Goal: Entertainment & Leisure: Consume media (video, audio)

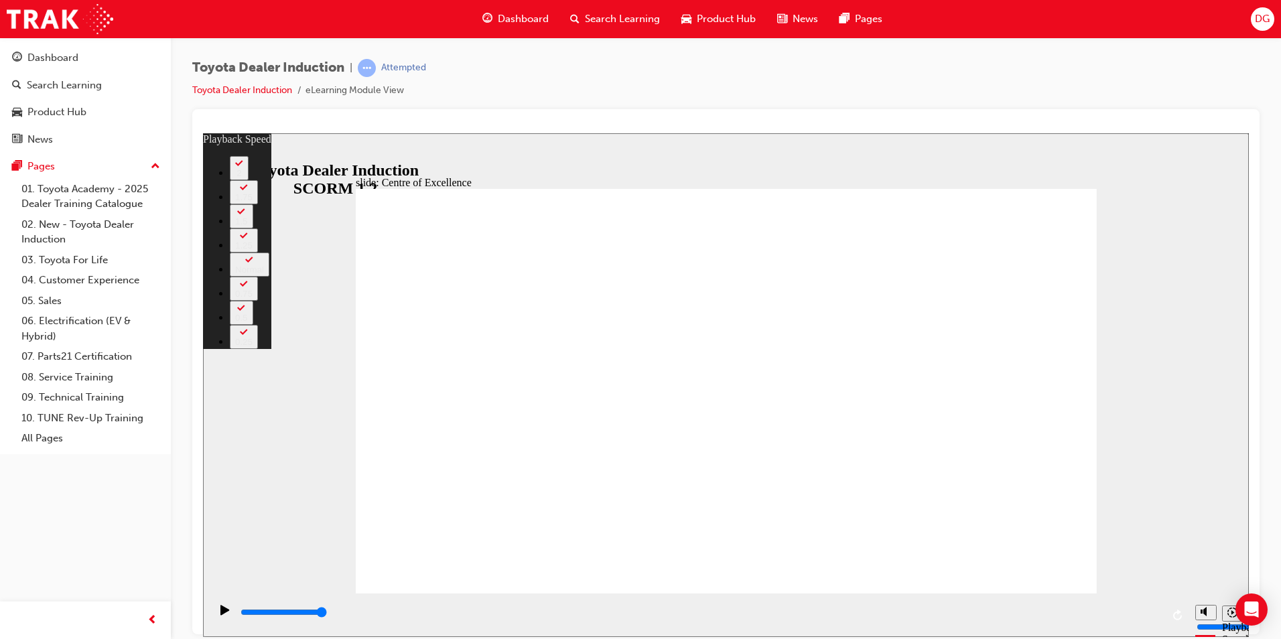
type input "14"
type input "7"
type input "14"
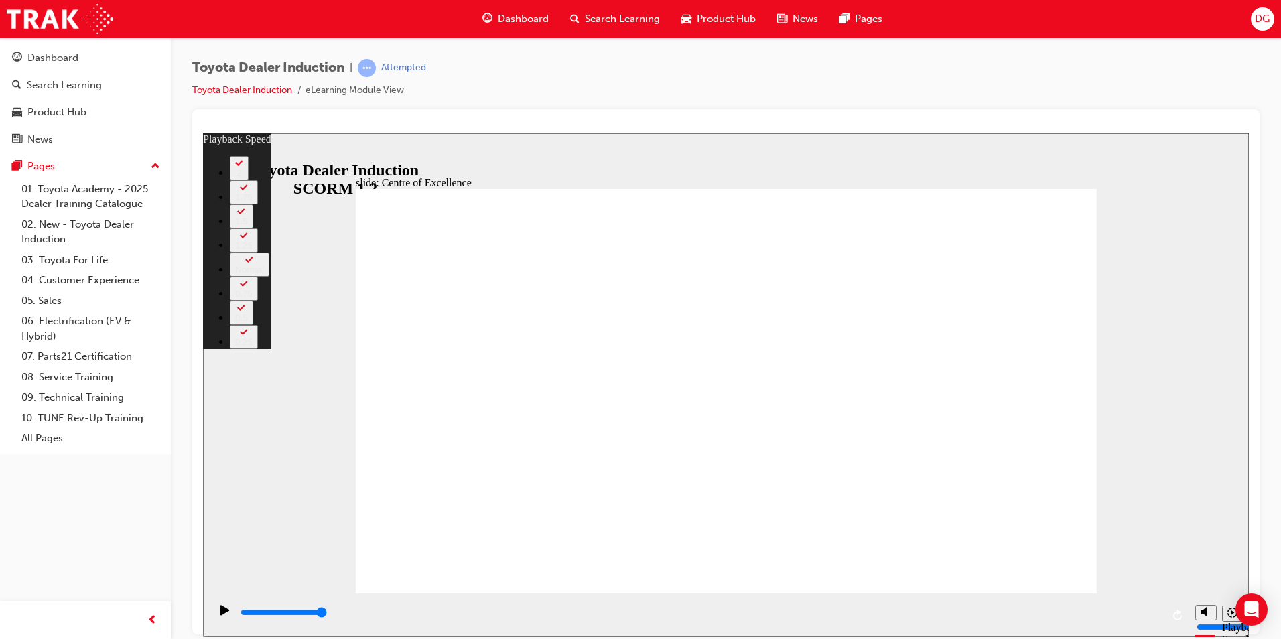
type input "8"
type input "14"
type input "8"
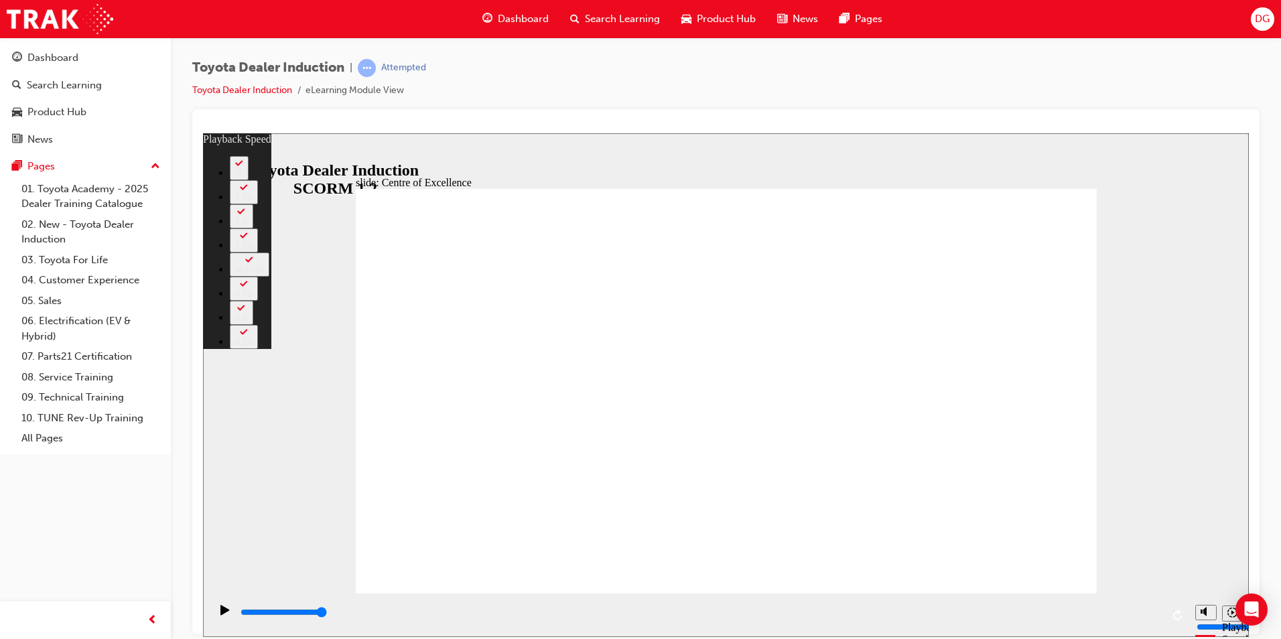
type input "14"
type input "8"
type input "14"
type input "8"
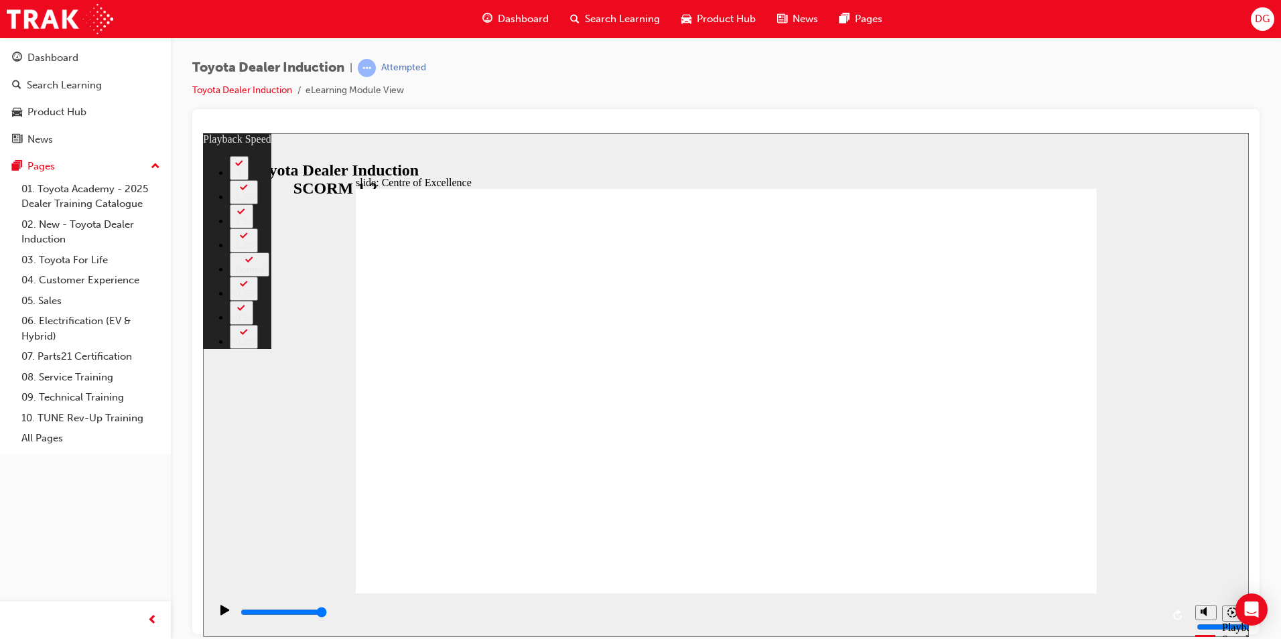
type input "8"
type input "14"
type input "8"
type input "14"
type input "8"
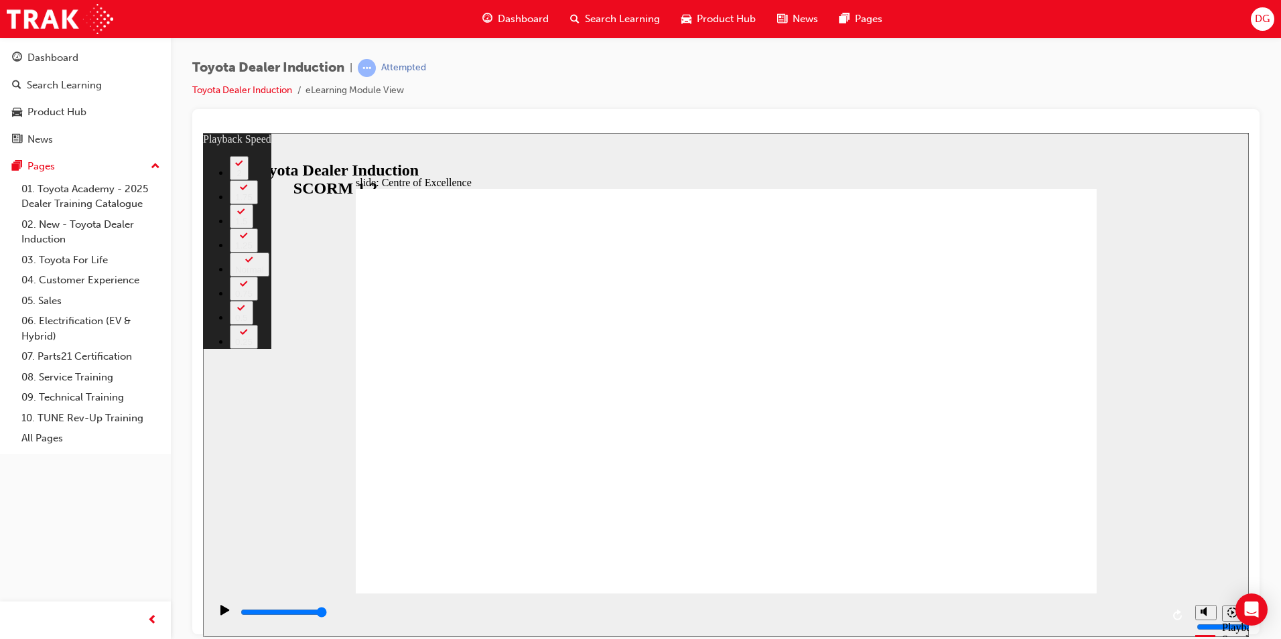
type input "8"
type input "61"
type input "0"
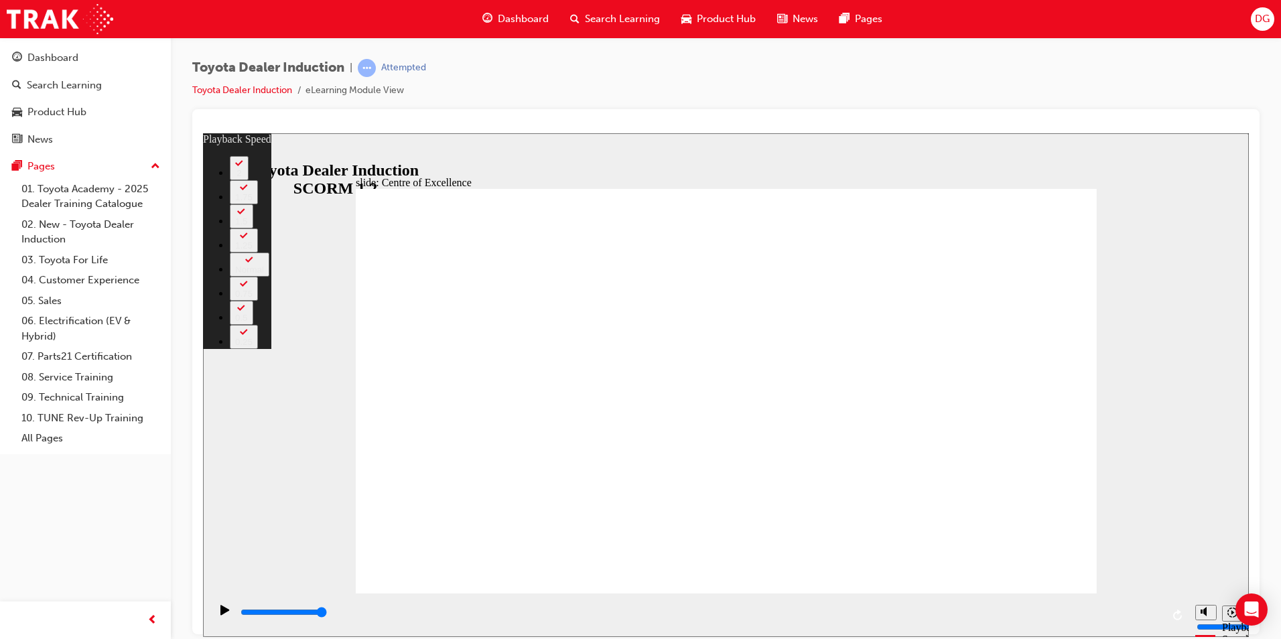
type input "0"
type input "61"
type input "8"
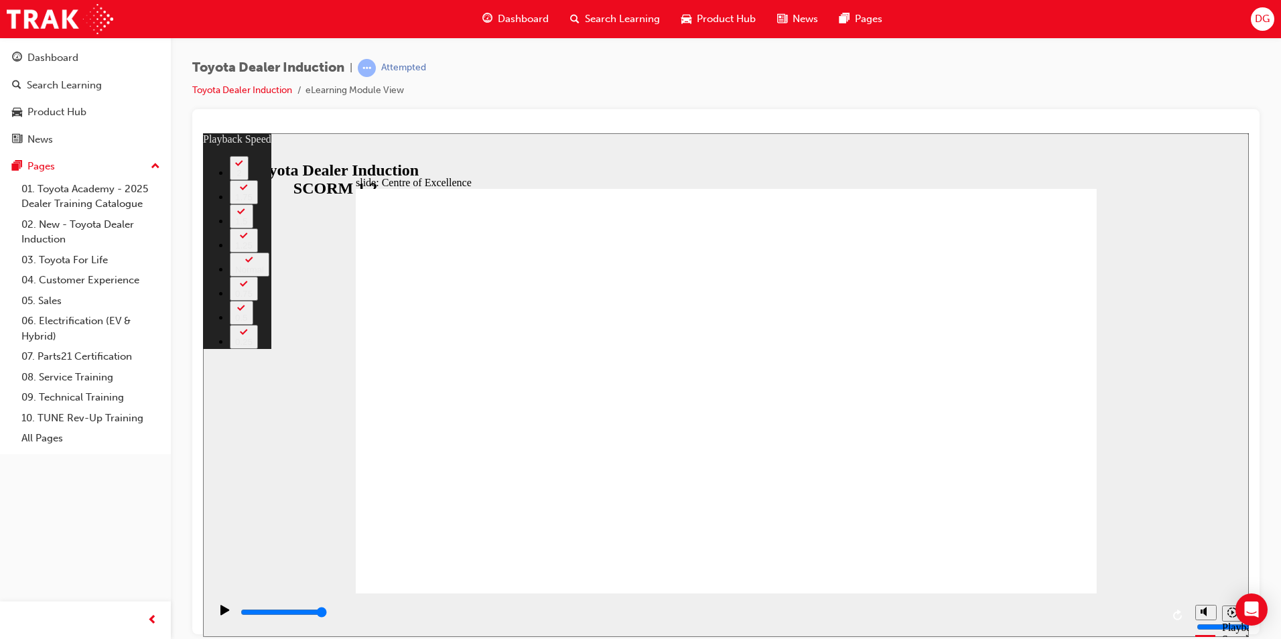
type input "239"
